Goal: Task Accomplishment & Management: Use online tool/utility

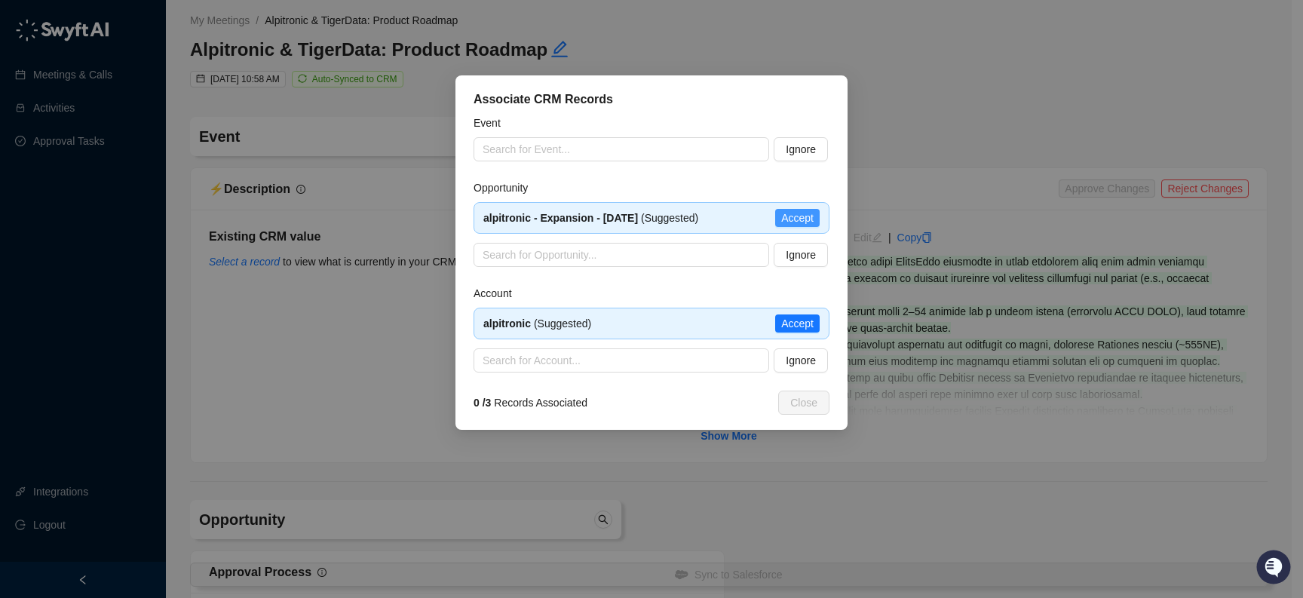
click at [805, 224] on span "Accept" at bounding box center [797, 218] width 32 height 17
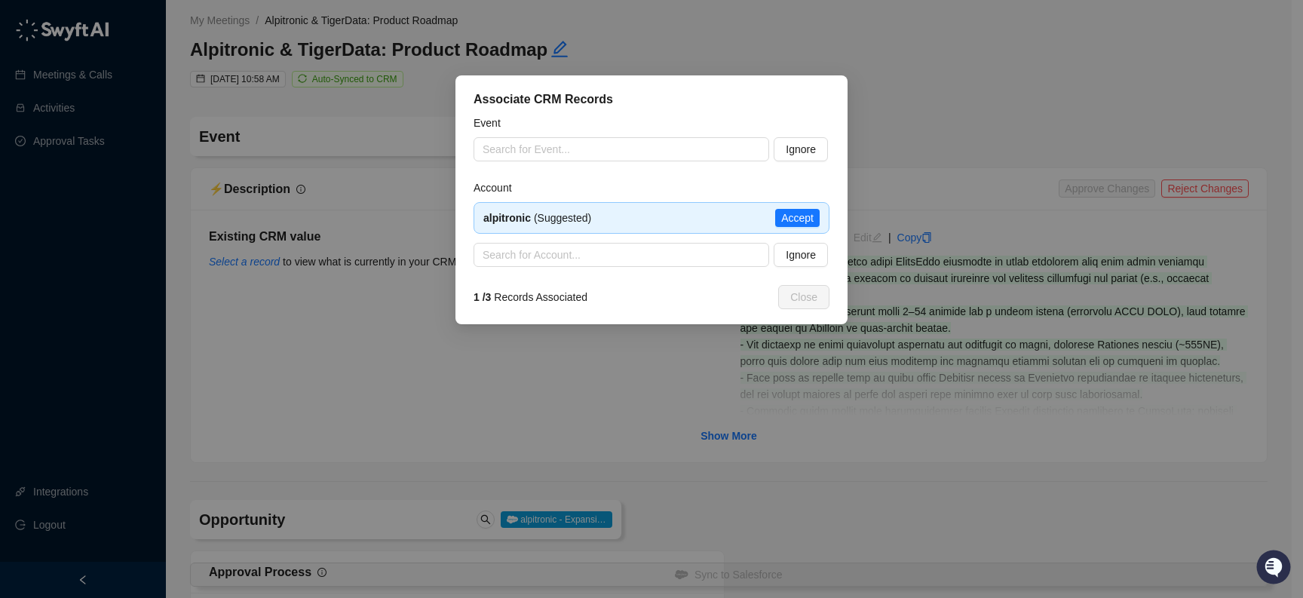
type input "**********"
click at [808, 221] on span "Accept" at bounding box center [797, 218] width 32 height 17
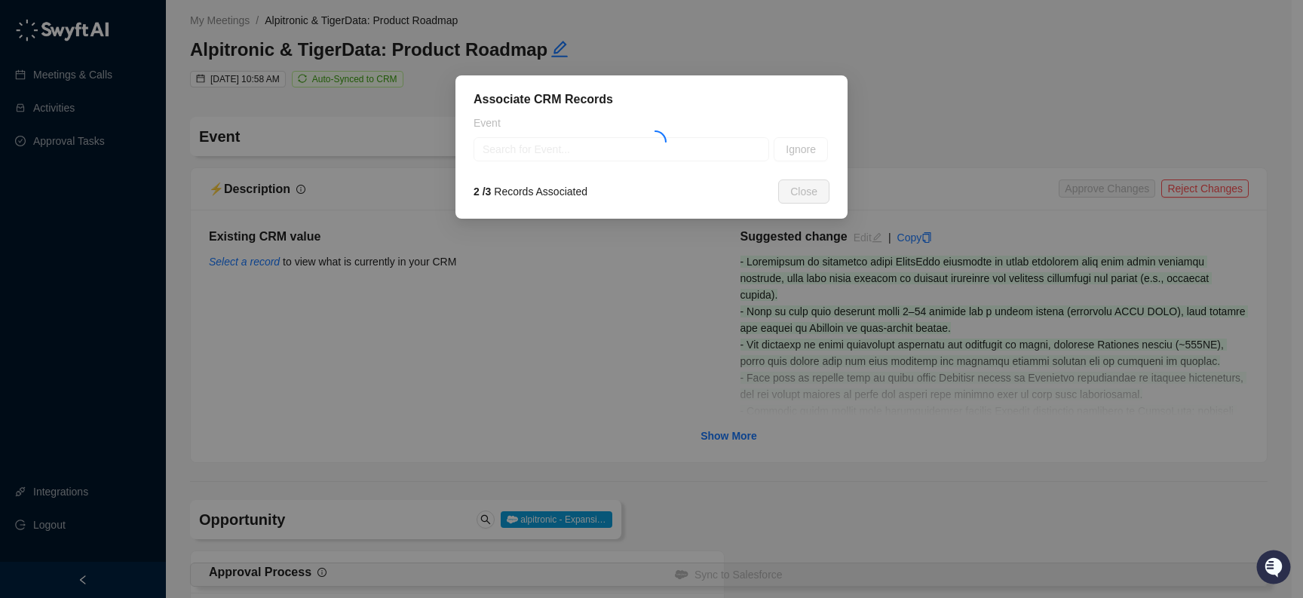
type textarea "**********"
click at [704, 152] on input "search" at bounding box center [617, 149] width 269 height 23
click at [702, 152] on input "search" at bounding box center [617, 149] width 269 height 23
type input "*"
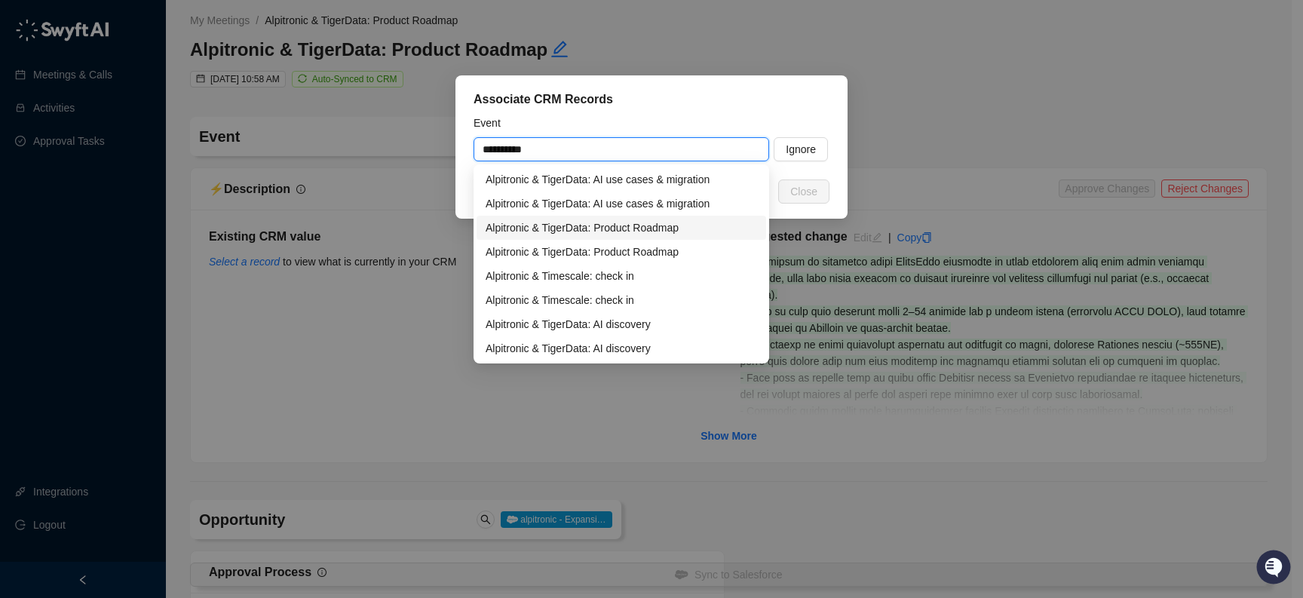
click at [692, 227] on div "Alpitronic & TigerData: Product Roadmap" at bounding box center [622, 228] width 272 height 17
type input "**********"
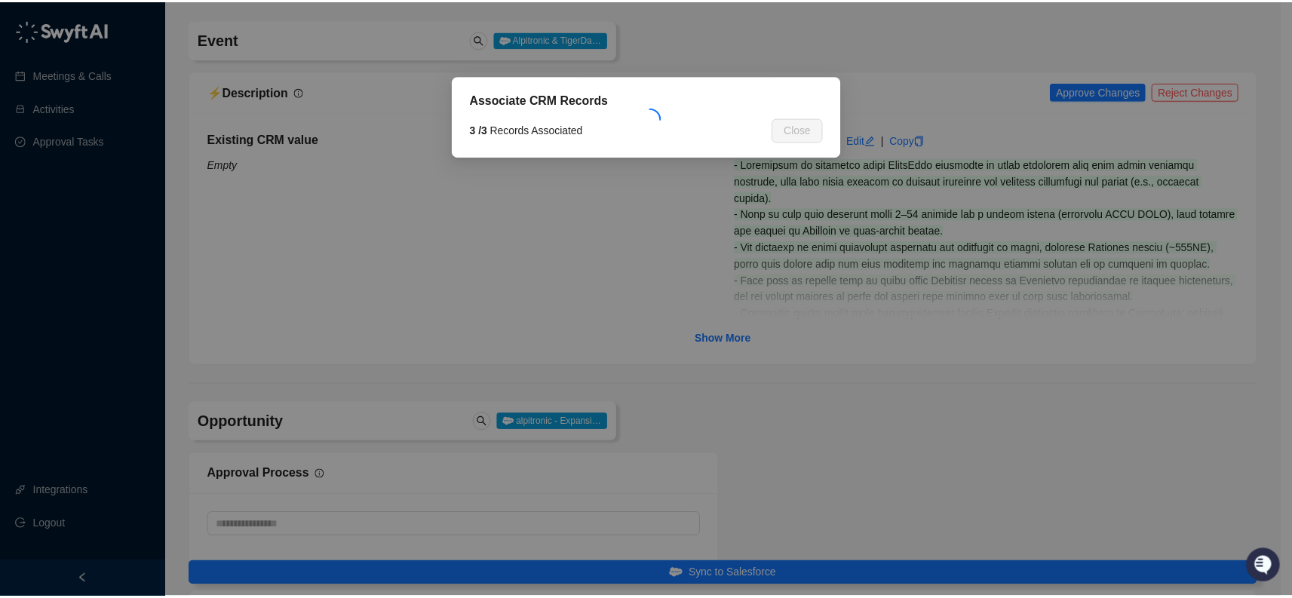
scroll to position [111, 0]
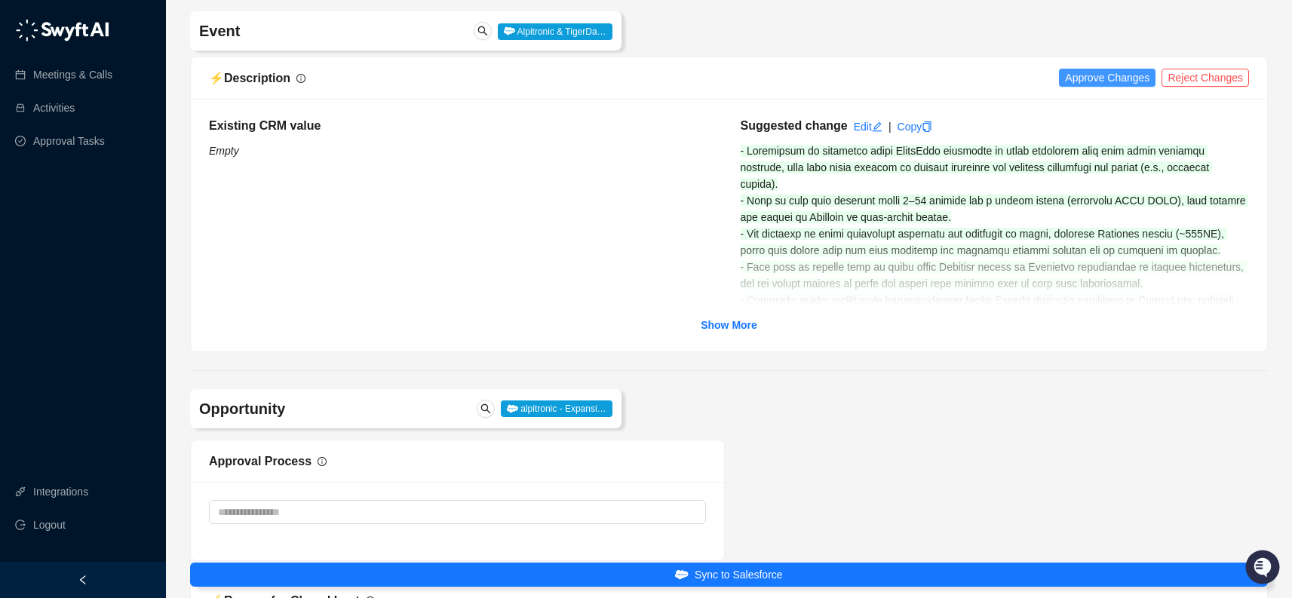
click at [1107, 75] on span "Approve Changes" at bounding box center [1107, 77] width 84 height 17
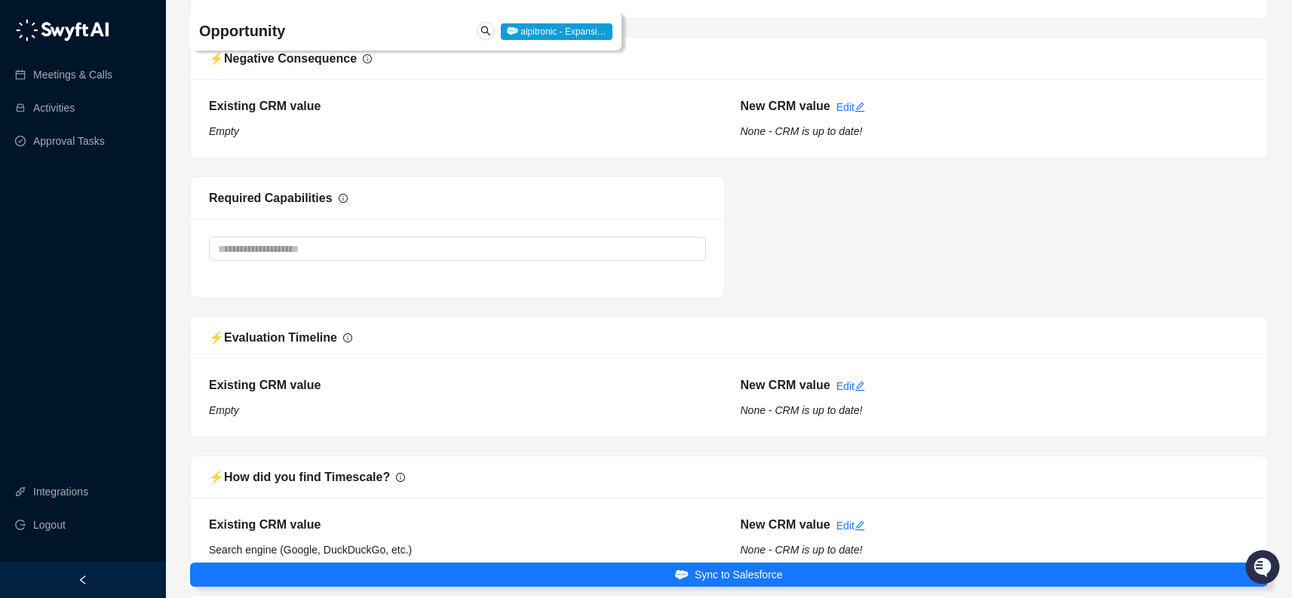
scroll to position [1954, 0]
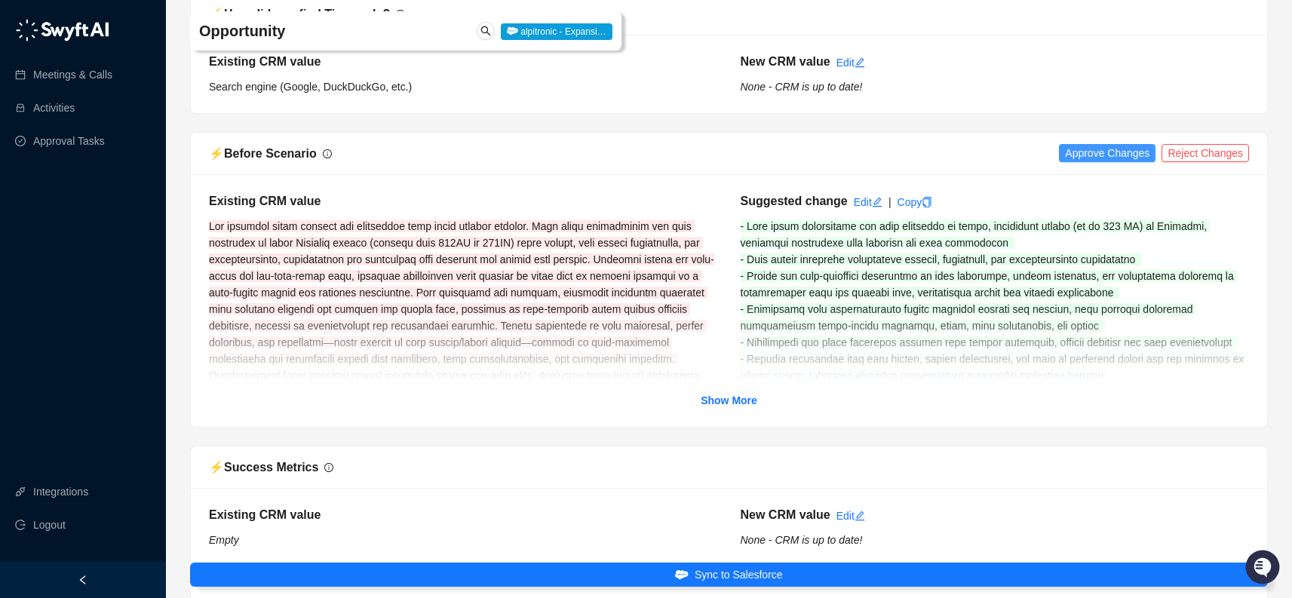
click at [1097, 155] on span "Approve Changes" at bounding box center [1107, 153] width 84 height 17
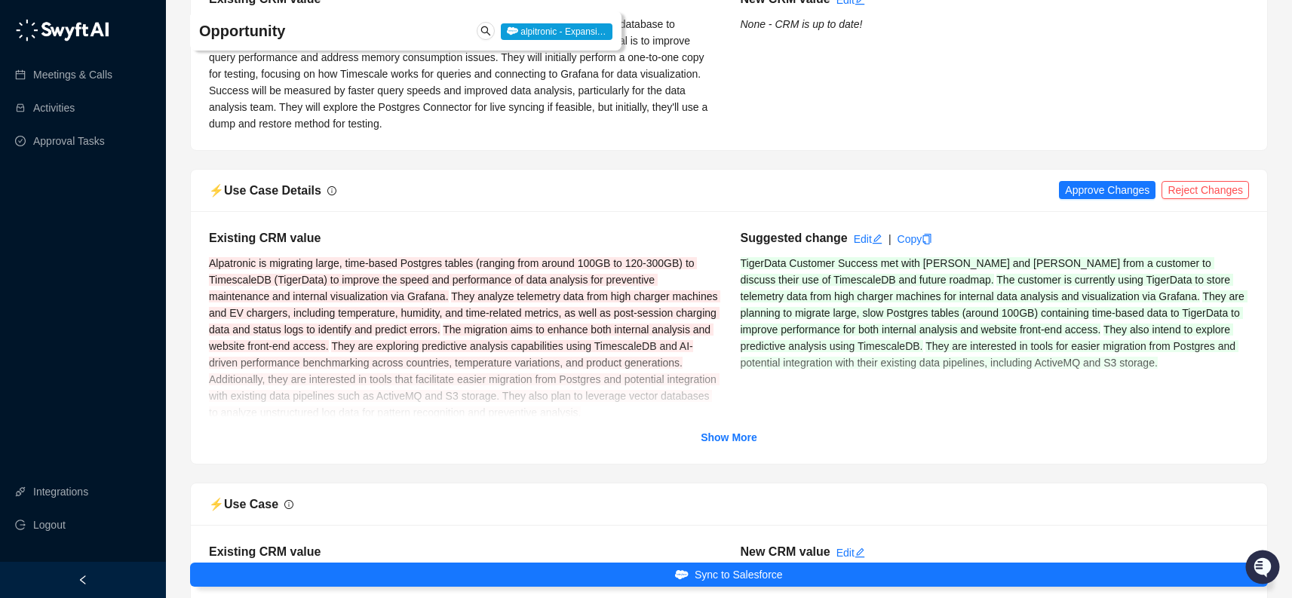
scroll to position [2748, 0]
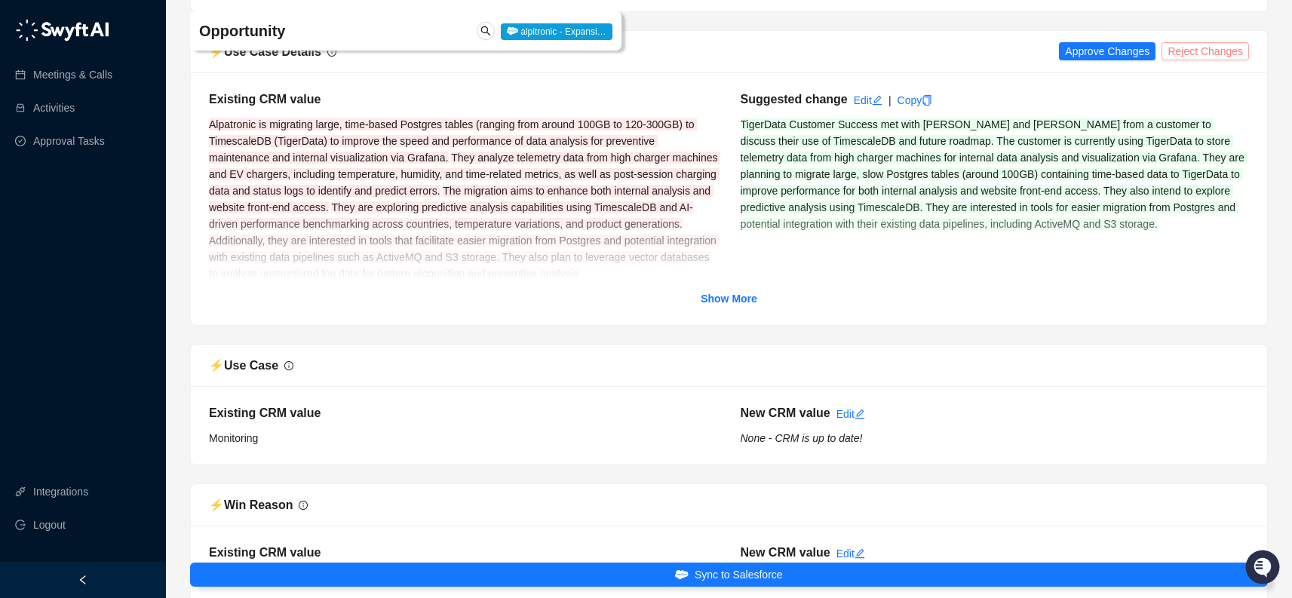
click at [1238, 54] on span "Reject Changes" at bounding box center [1205, 51] width 75 height 17
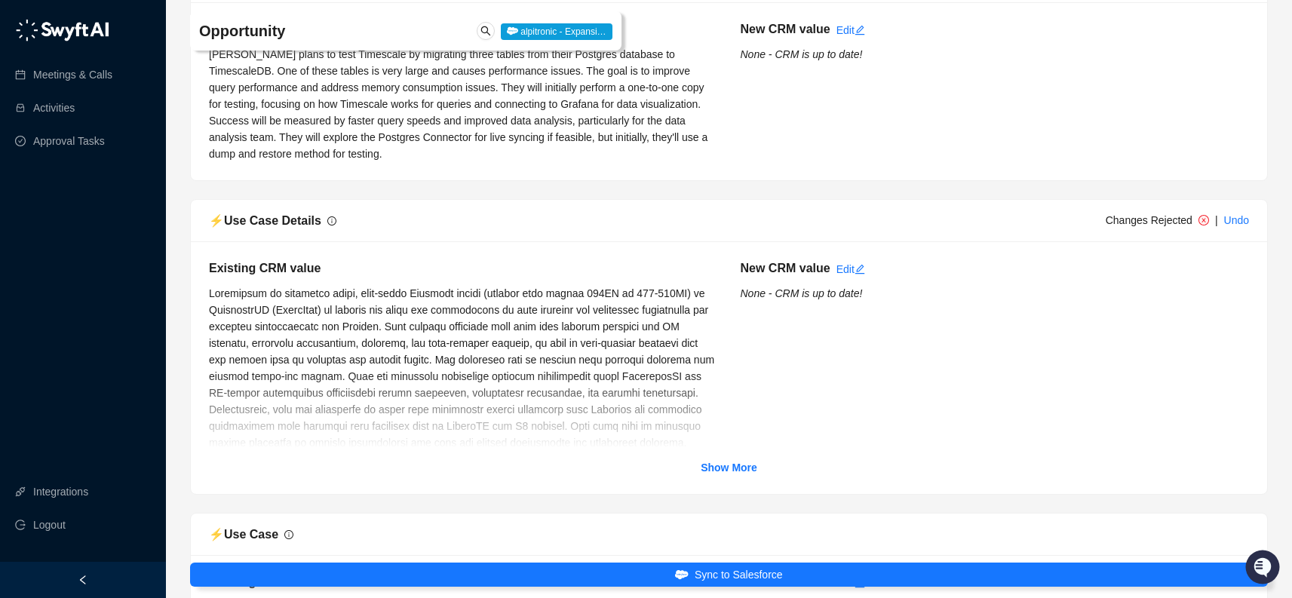
scroll to position [2783, 0]
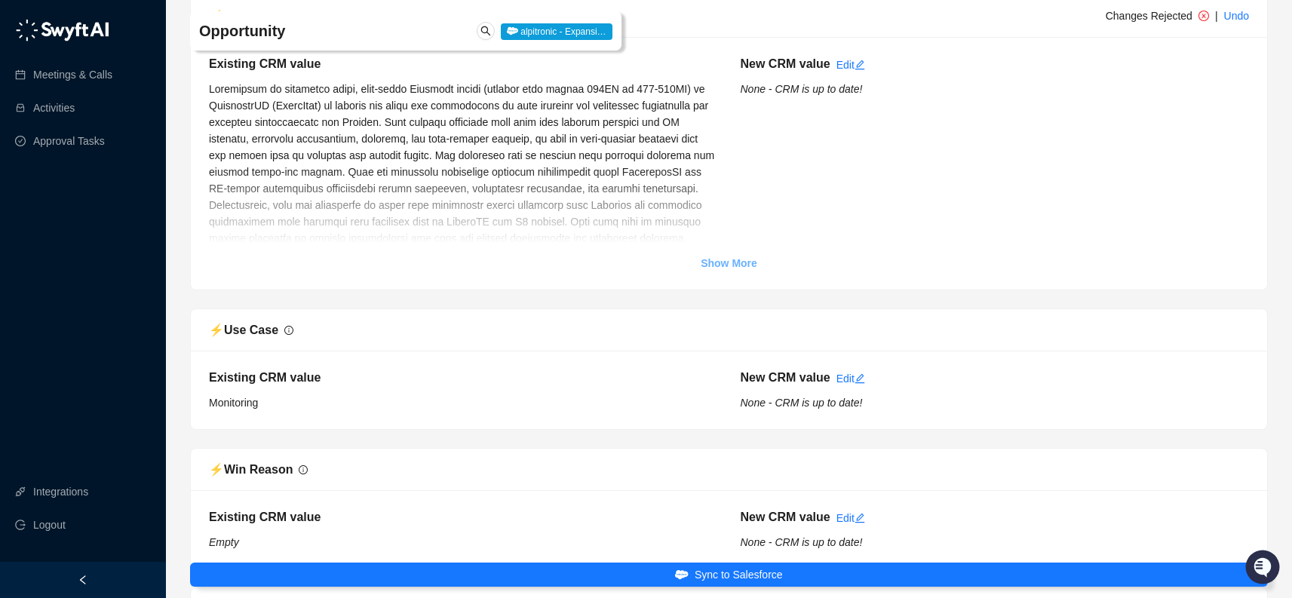
click at [732, 259] on strong "Show More" at bounding box center [729, 263] width 57 height 12
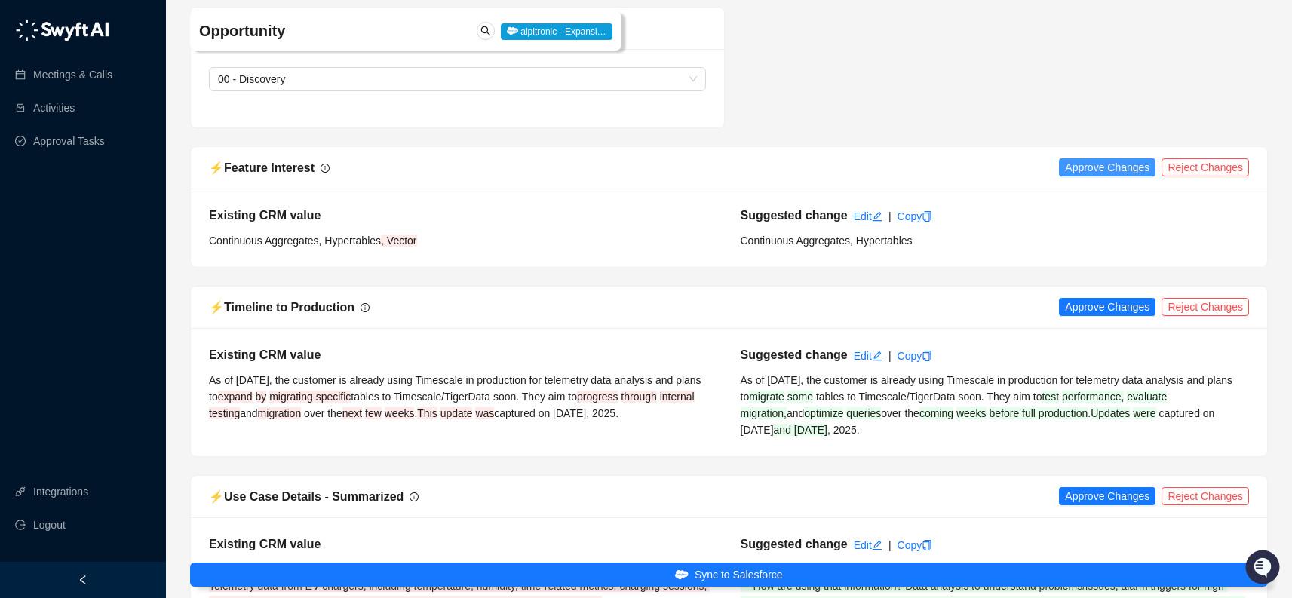
scroll to position [4084, 0]
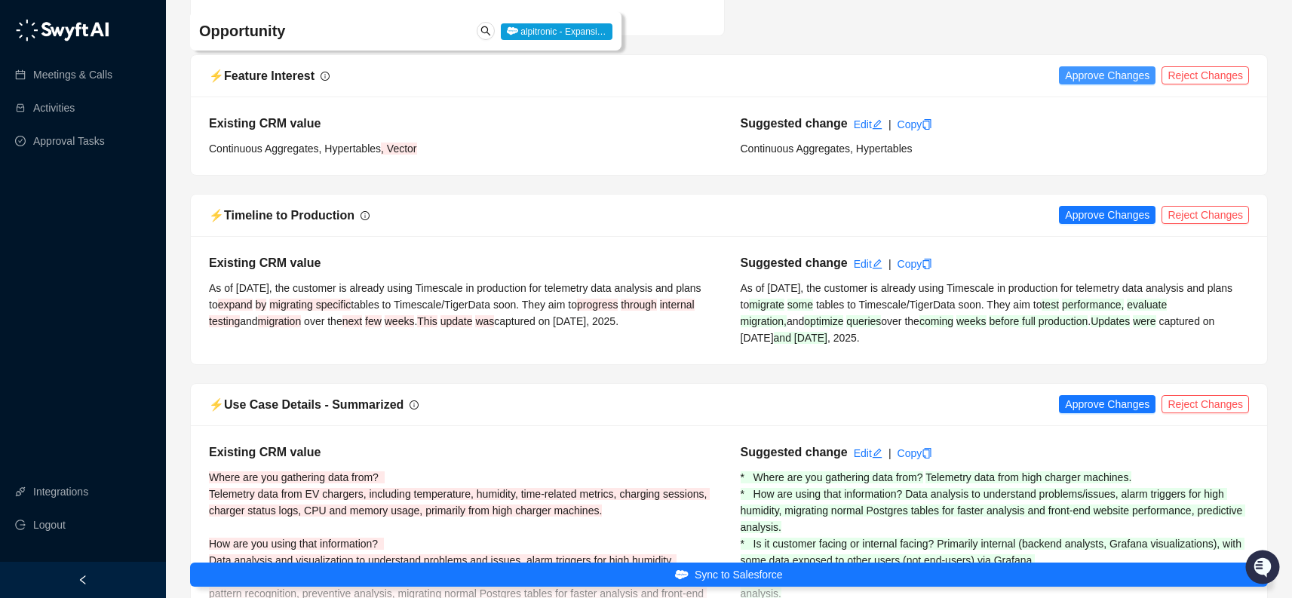
click at [1100, 84] on span "Approve Changes" at bounding box center [1107, 75] width 84 height 17
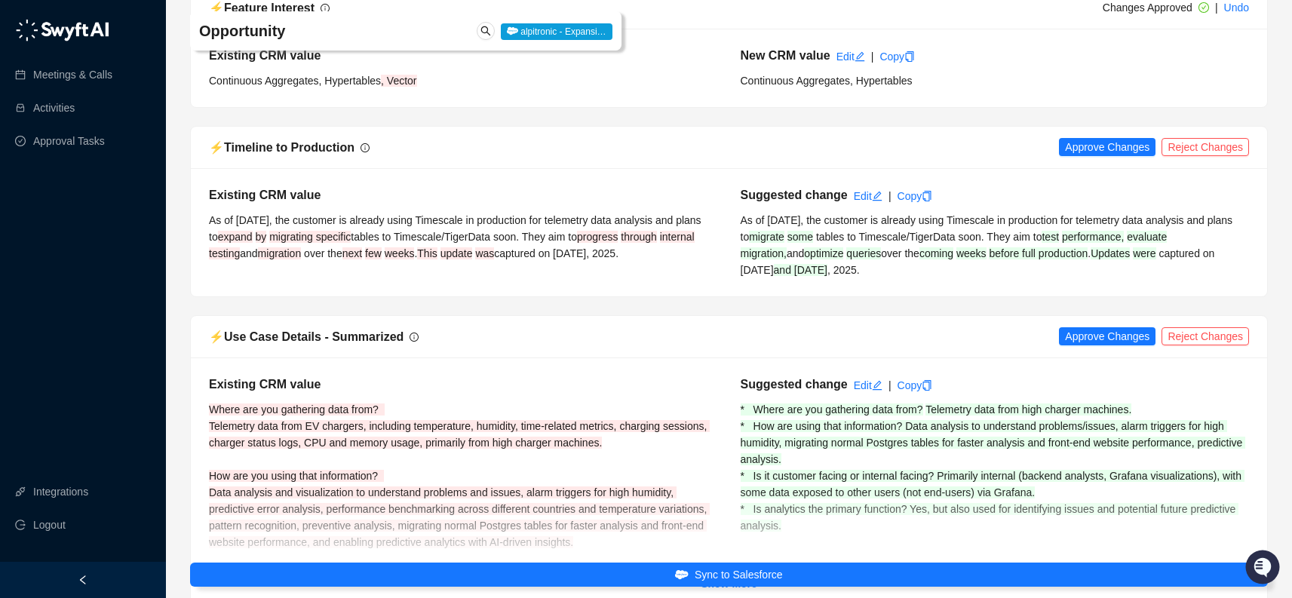
scroll to position [4163, 0]
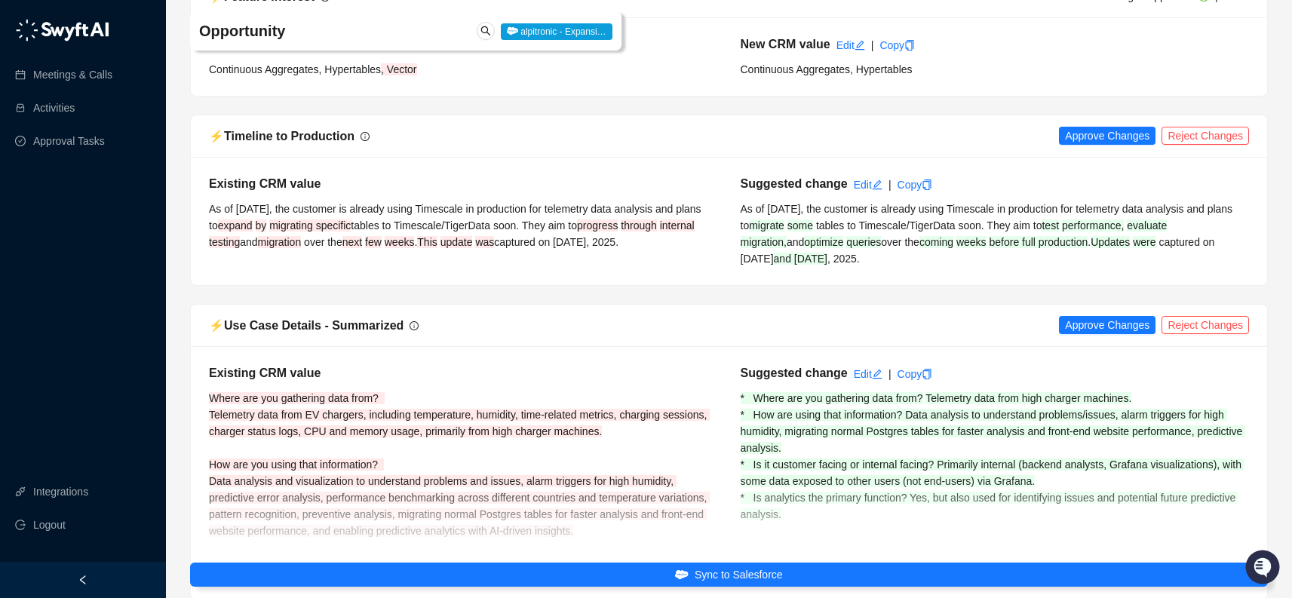
click at [1125, 144] on span "Approve Changes" at bounding box center [1107, 135] width 84 height 17
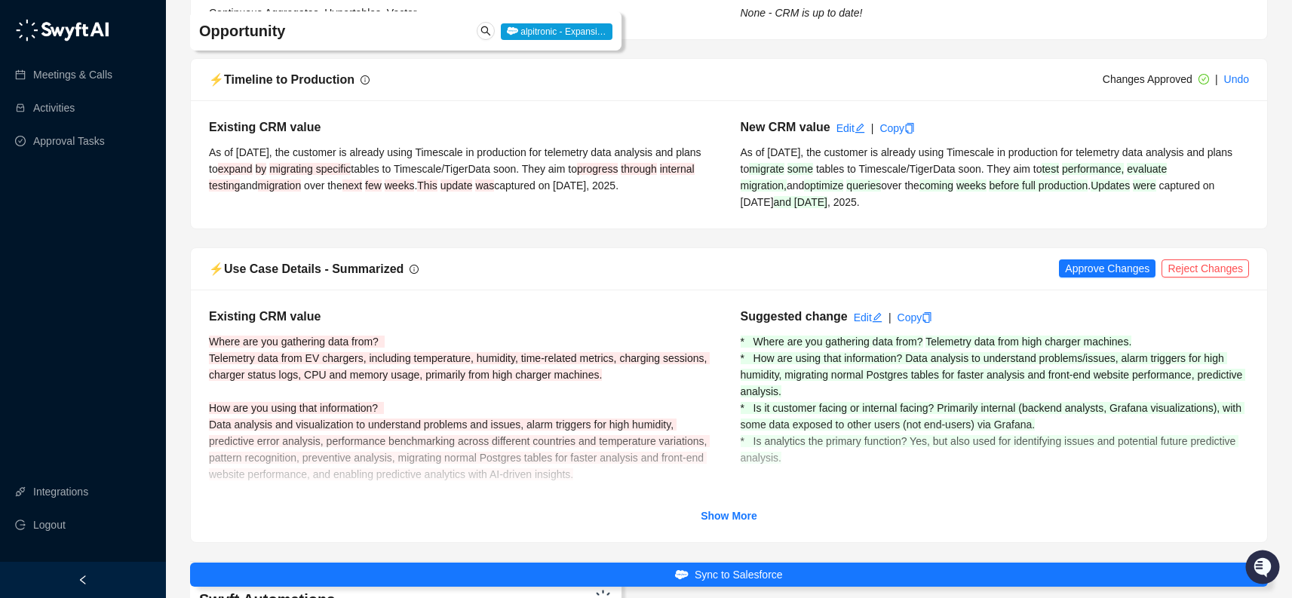
scroll to position [4288, 0]
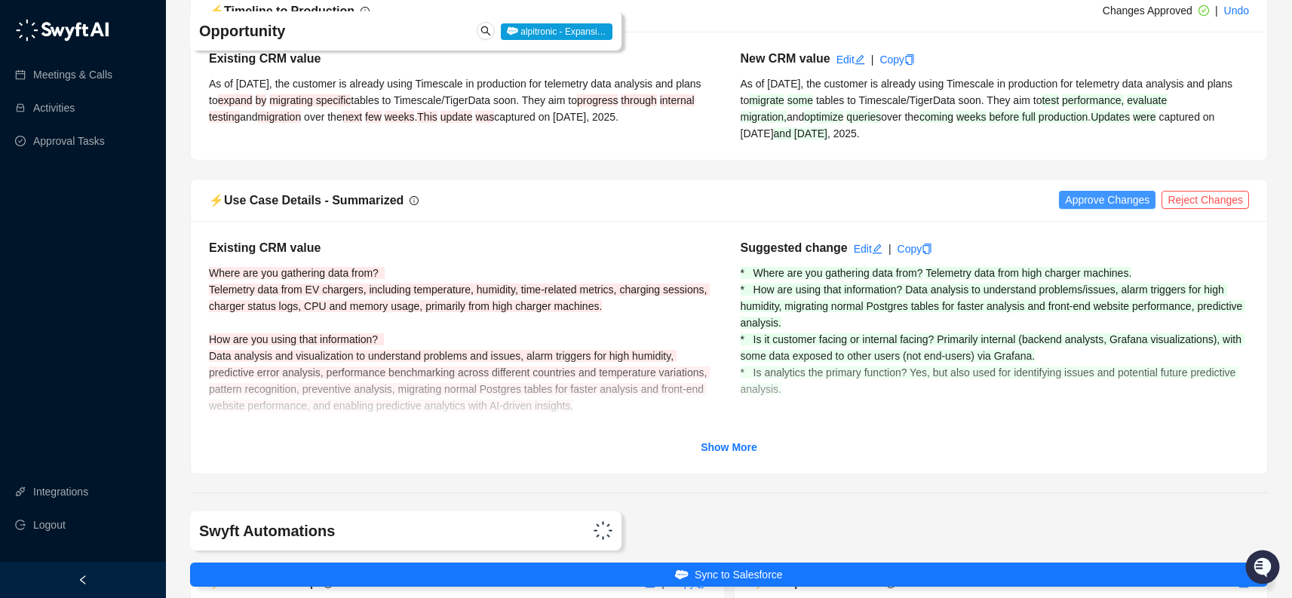
click at [1110, 208] on span "Approve Changes" at bounding box center [1107, 200] width 84 height 17
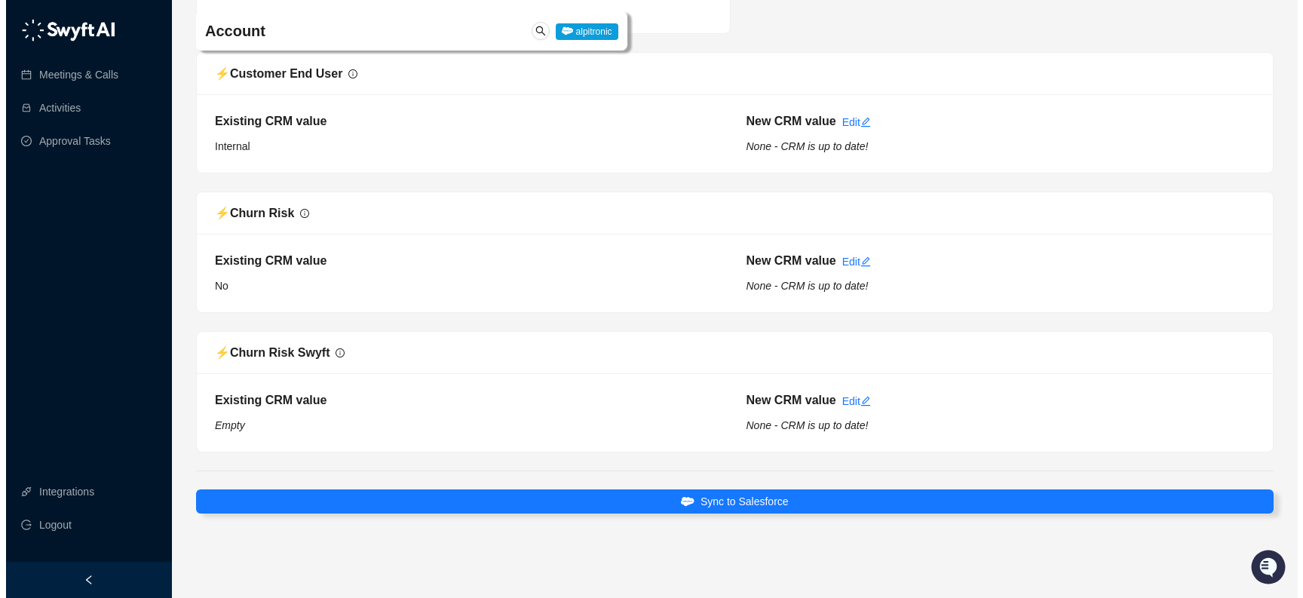
scroll to position [6035, 0]
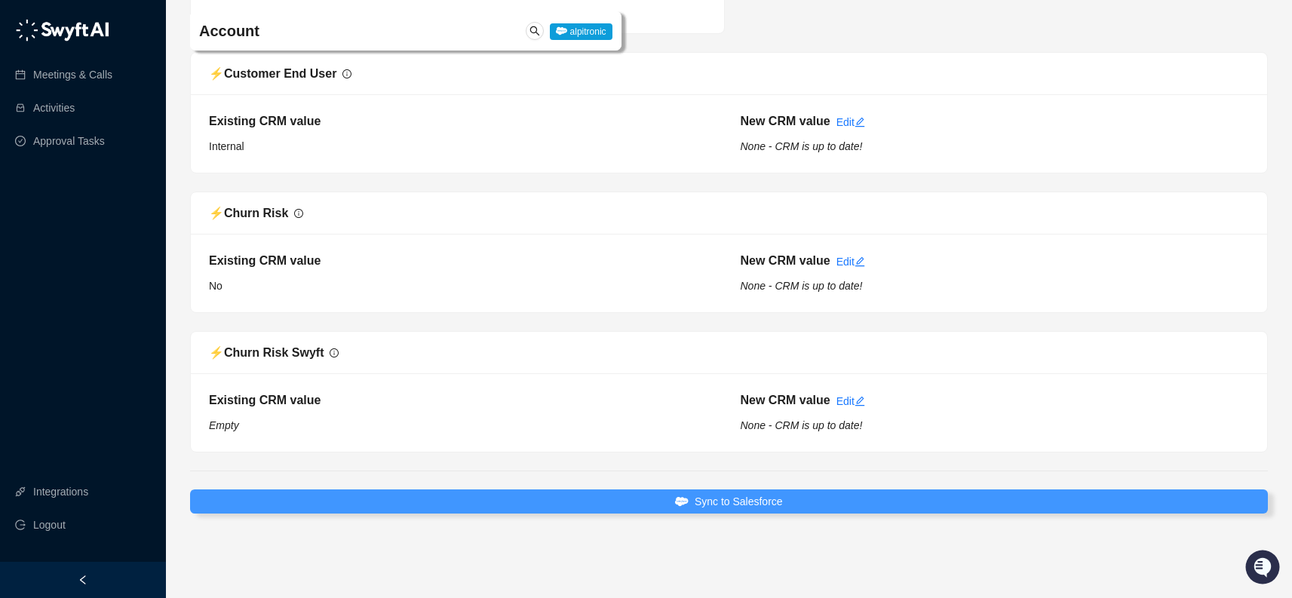
click at [821, 496] on button "Sync to Salesforce" at bounding box center [729, 502] width 1078 height 24
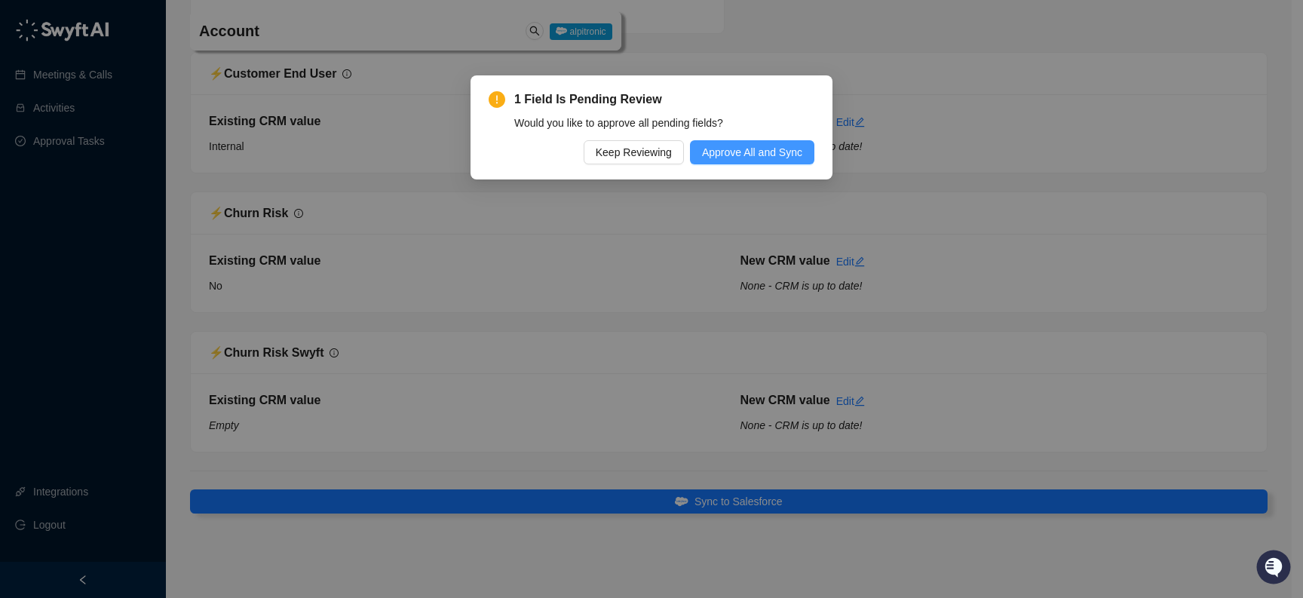
click at [711, 157] on span "Approve All and Sync" at bounding box center [752, 152] width 100 height 17
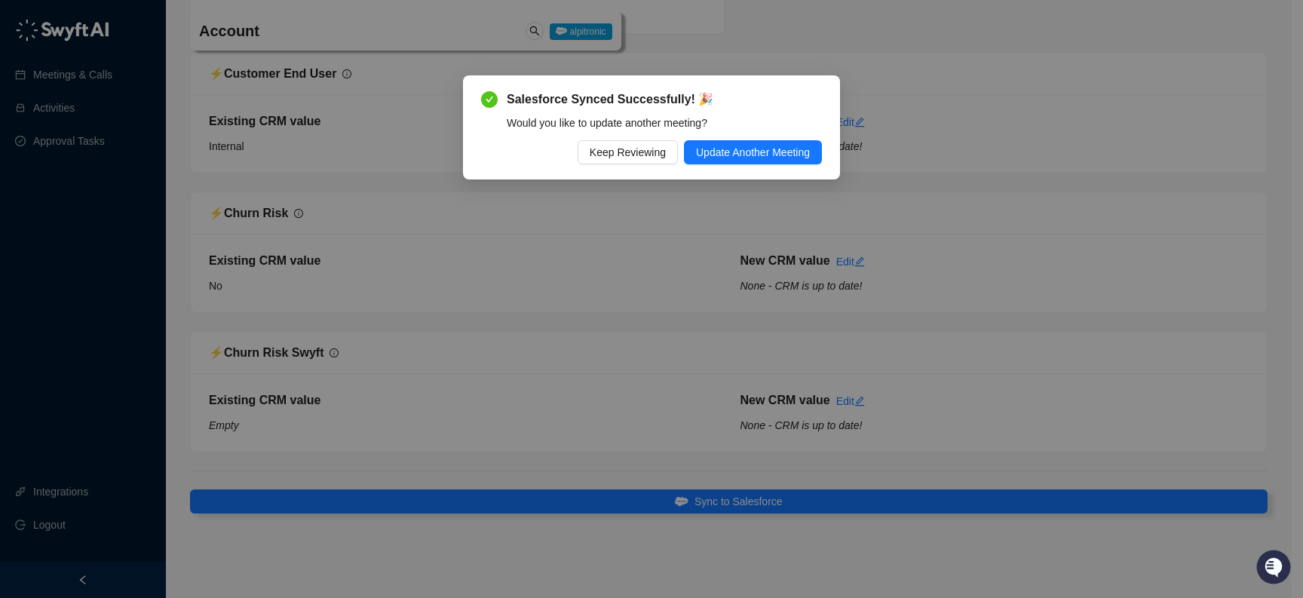
scroll to position [5977, 0]
